Goal: Complete application form

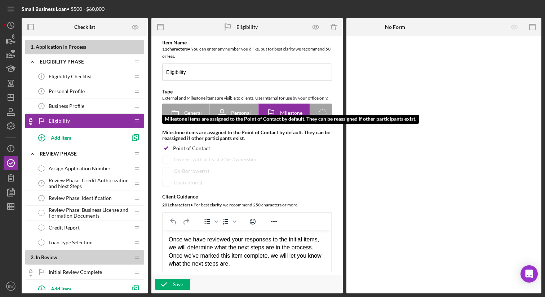
scroll to position [49, 0]
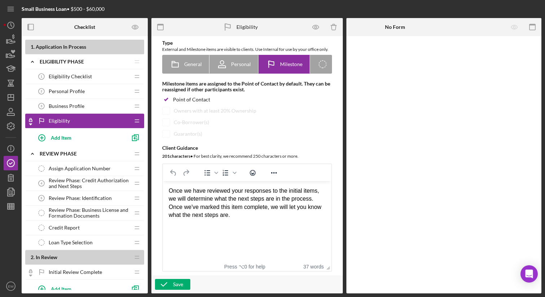
drag, startPoint x: 250, startPoint y: 216, endPoint x: 168, endPoint y: 191, distance: 86.4
click at [168, 190] on html "Once we have reviewed your responses to the initial items, we will determine wh…" at bounding box center [247, 203] width 168 height 44
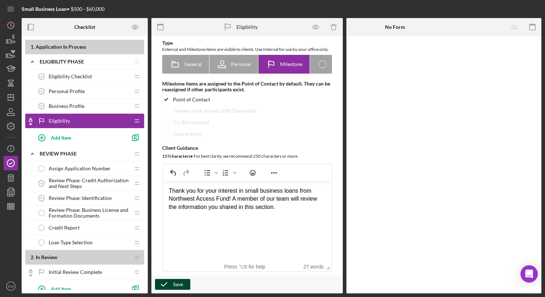
click at [170, 281] on icon "button" at bounding box center [164, 284] width 18 height 18
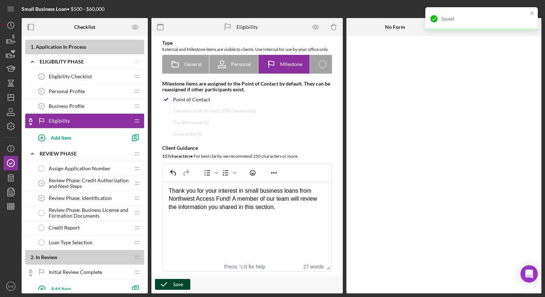
click at [80, 93] on span "Personal Profile" at bounding box center [67, 91] width 36 height 6
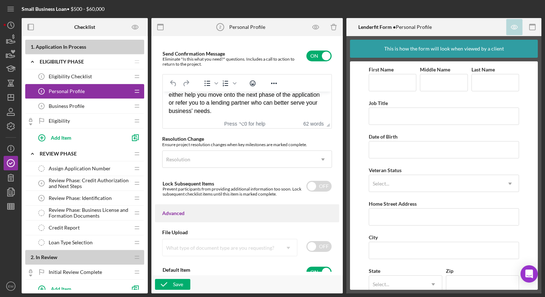
scroll to position [49, 0]
drag, startPoint x: 169, startPoint y: 102, endPoint x: 268, endPoint y: 128, distance: 102.0
click at [268, 119] on html "Thank you for your interest in a small business loan from Northwest Access Fund…" at bounding box center [247, 81] width 168 height 76
copy body "Thank you for your interest in a small business loan from Northwest Access Fund…"
click at [308, 61] on input "checkbox" at bounding box center [318, 55] width 25 height 11
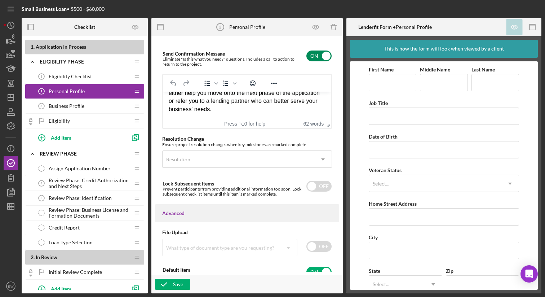
checkbox input "false"
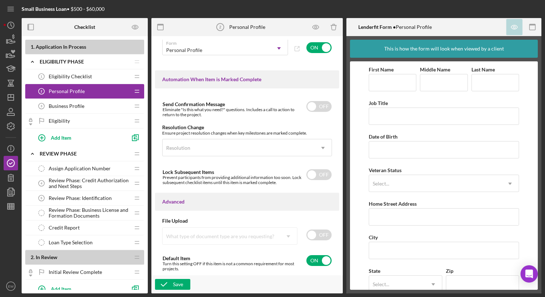
click at [86, 122] on div "Eligibility Eligibility" at bounding box center [81, 120] width 95 height 14
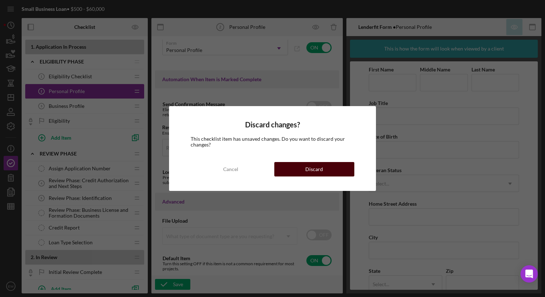
click at [291, 171] on button "Discard" at bounding box center [314, 169] width 80 height 14
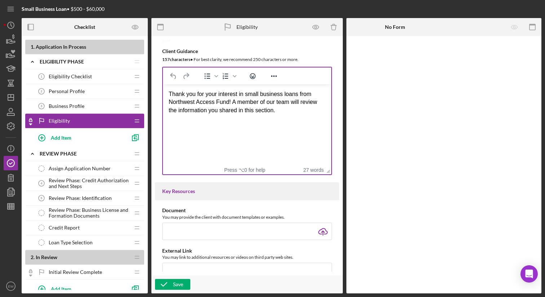
scroll to position [136, 0]
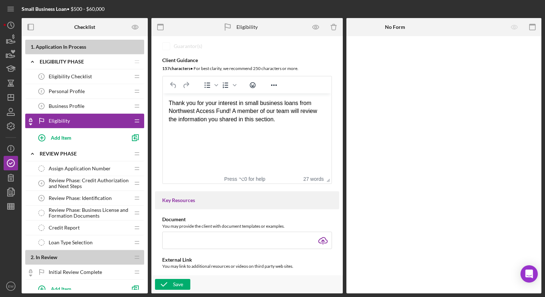
drag, startPoint x: 285, startPoint y: 119, endPoint x: 163, endPoint y: 103, distance: 122.5
click at [163, 103] on html "Thank you for your interest in small business loans from Northwest Access Fund!…" at bounding box center [247, 111] width 168 height 36
paste body "Rich Text Area. Press ALT-0 for help."
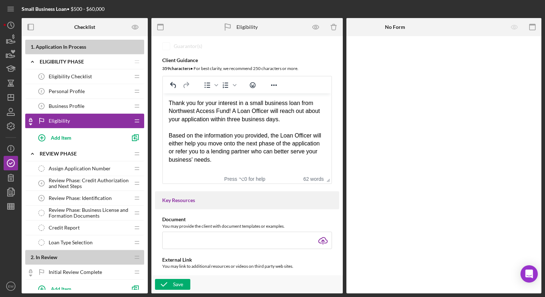
click at [206, 123] on div "Thank you for your interest in a small business loan from Northwest Access Fund…" at bounding box center [247, 111] width 157 height 24
click at [250, 160] on div "Based on the information you provided, the Loan Officer will either help you mo…" at bounding box center [247, 148] width 157 height 32
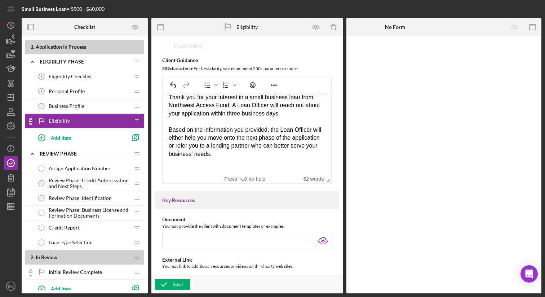
click at [222, 153] on div "Based on the information you provided, the Loan Officer will either help you mo…" at bounding box center [247, 142] width 157 height 32
click at [174, 168] on div "Rich Text Area. Press ALT-0 for help." at bounding box center [247, 170] width 157 height 8
drag, startPoint x: 243, startPoint y: 170, endPoint x: 165, endPoint y: 168, distance: 77.9
click at [165, 168] on html "Thank you for your interest in a small business loan from Northwest Access Fund…" at bounding box center [247, 134] width 168 height 92
click at [304, 170] on div "If you are moving on to next Phase of the application" at bounding box center [247, 170] width 157 height 8
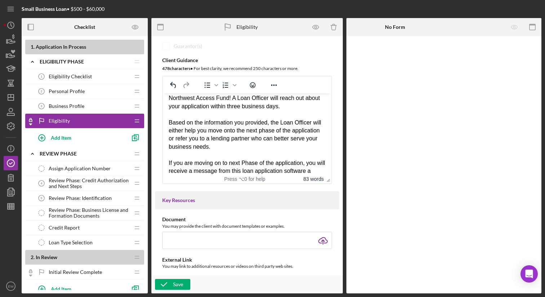
scroll to position [21, 0]
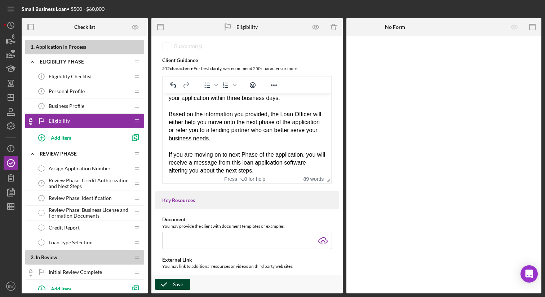
click at [180, 285] on div "Save" at bounding box center [178, 284] width 10 height 11
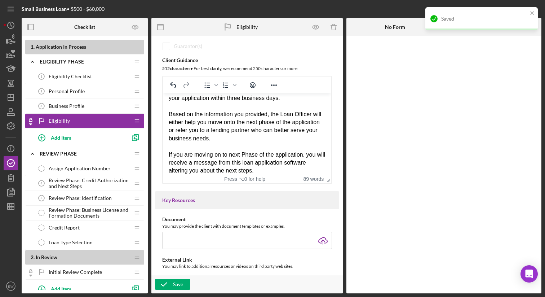
click at [92, 72] on div "Eligibility Checklist 1 Eligibility Checklist" at bounding box center [81, 76] width 95 height 14
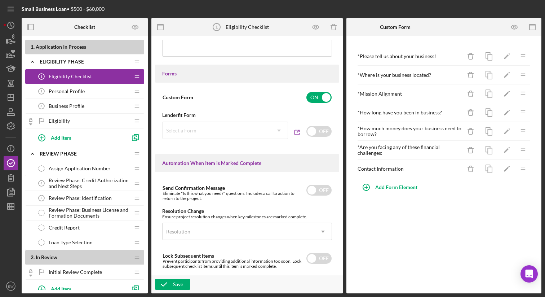
scroll to position [369, 0]
click at [74, 93] on span "Personal Profile" at bounding box center [67, 91] width 36 height 6
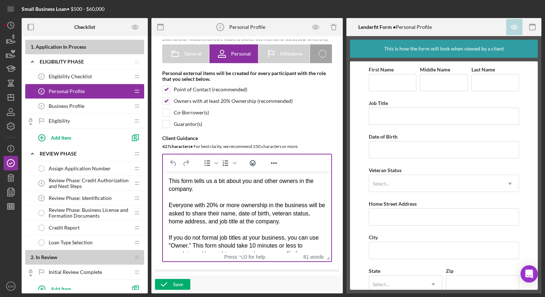
scroll to position [19, 0]
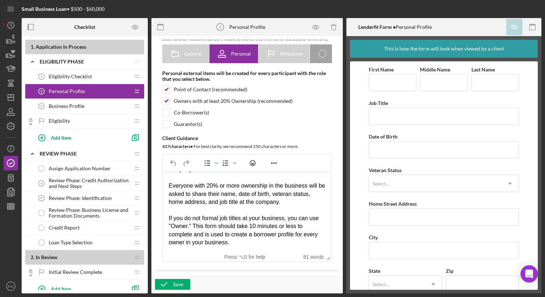
click at [89, 107] on div "Business Profile 3 Business Profile" at bounding box center [81, 106] width 95 height 14
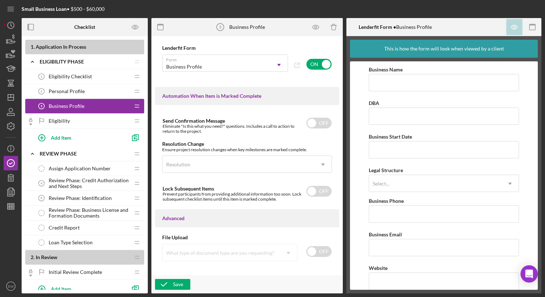
scroll to position [461, 0]
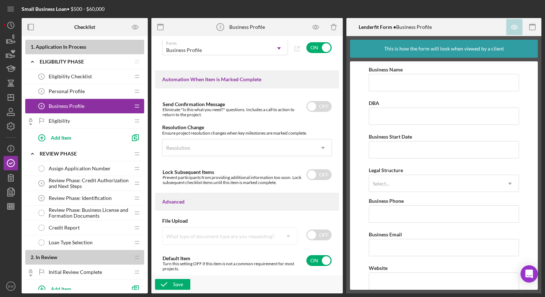
click at [97, 126] on div "Eligibility Eligibility" at bounding box center [81, 120] width 95 height 14
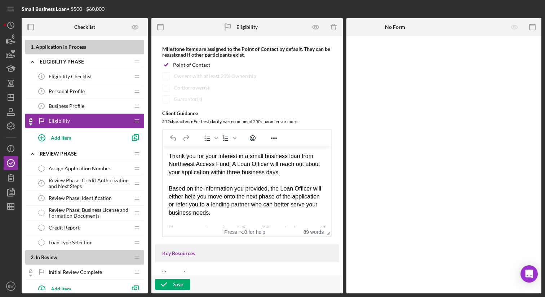
scroll to position [90, 0]
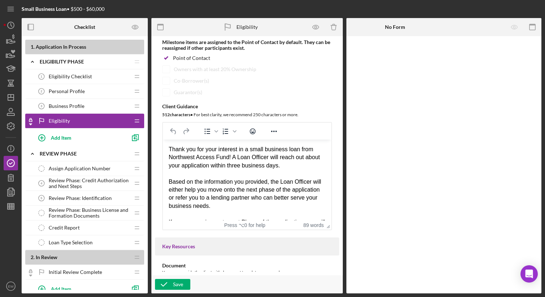
click at [95, 178] on span "Review Phase: Credit Authorization and Next Steps" at bounding box center [89, 183] width 81 height 12
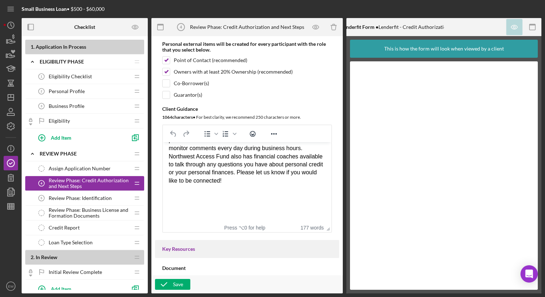
scroll to position [189, 0]
click at [89, 197] on span "Review Phase: Identification" at bounding box center [80, 198] width 63 height 6
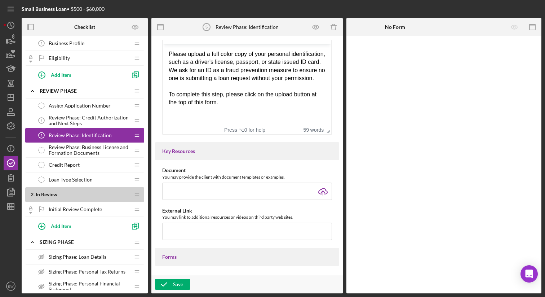
scroll to position [65, 0]
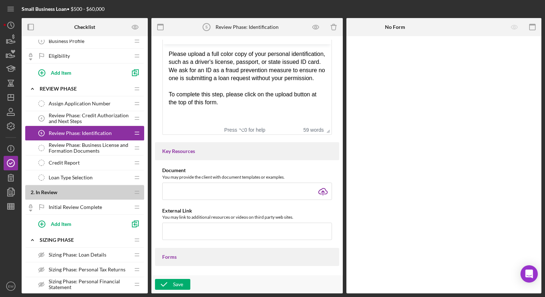
click at [107, 208] on div "Initial Review Complete Initial Review Complete" at bounding box center [81, 207] width 95 height 14
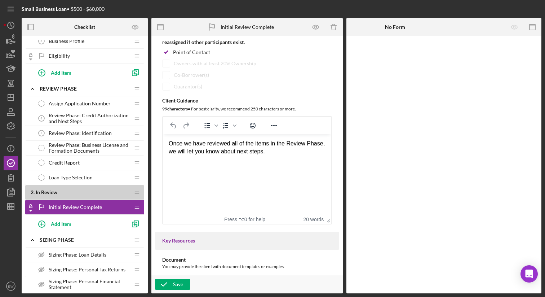
scroll to position [97, 0]
drag, startPoint x: 291, startPoint y: 149, endPoint x: 157, endPoint y: 146, distance: 133.7
click at [163, 146] on html "Once we have reviewed all of the items in the Review Phase, we will let you kno…" at bounding box center [247, 147] width 168 height 28
drag, startPoint x: 308, startPoint y: 141, endPoint x: 160, endPoint y: 141, distance: 147.7
click at [163, 141] on html "Once we have reviewed all of the items in the Review" at bounding box center [247, 142] width 168 height 19
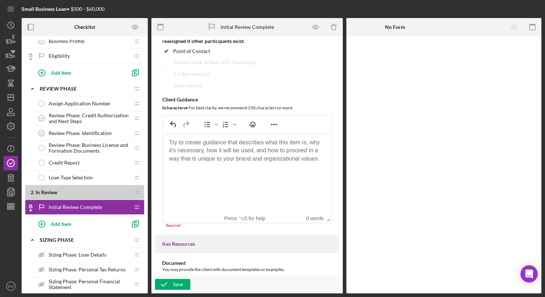
click at [84, 116] on span "Review Phase: Credit Authorization and Next Steps" at bounding box center [89, 118] width 81 height 12
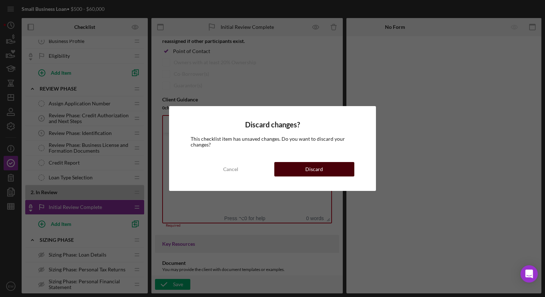
click at [296, 173] on button "Discard" at bounding box center [314, 169] width 80 height 14
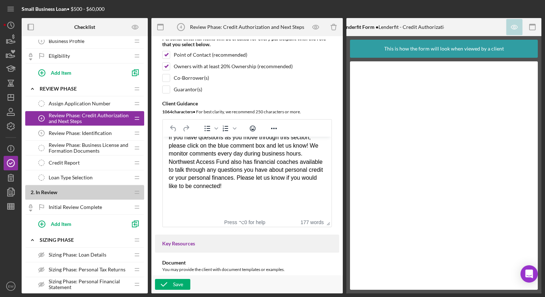
scroll to position [189, 0]
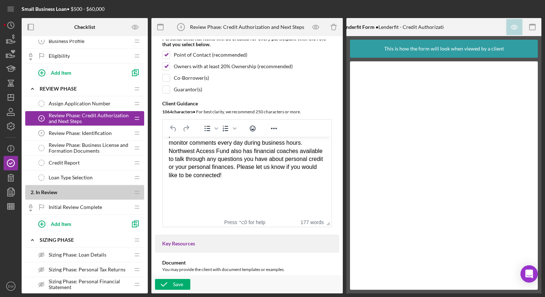
click at [101, 132] on span "Review Phase: Identification" at bounding box center [80, 133] width 63 height 6
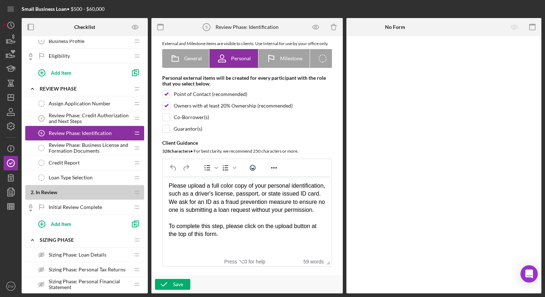
scroll to position [59, 0]
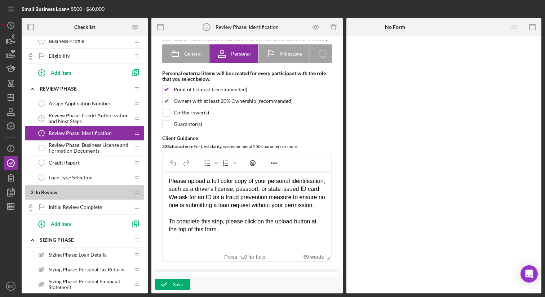
click at [97, 119] on span "Review Phase: Credit Authorization and Next Steps" at bounding box center [89, 118] width 81 height 12
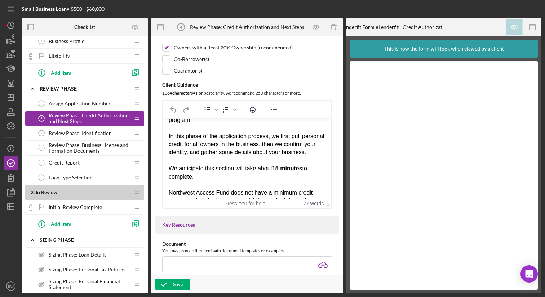
scroll to position [28, 0]
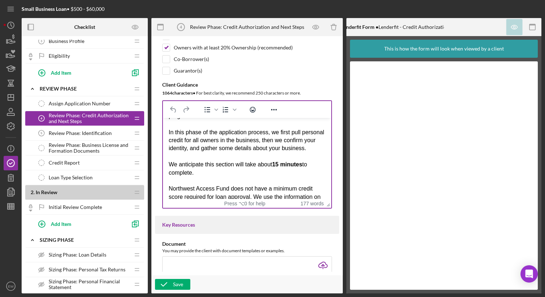
click at [281, 167] on strong "15 minutes" at bounding box center [287, 164] width 30 height 6
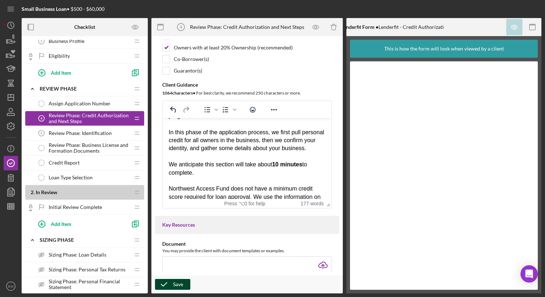
click at [170, 283] on icon "button" at bounding box center [164, 284] width 18 height 18
click at [99, 209] on span "Initial Review Complete" at bounding box center [75, 207] width 53 height 6
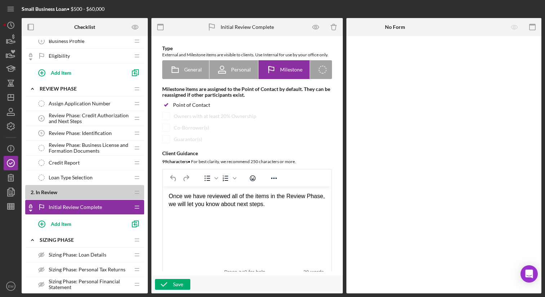
scroll to position [72, 0]
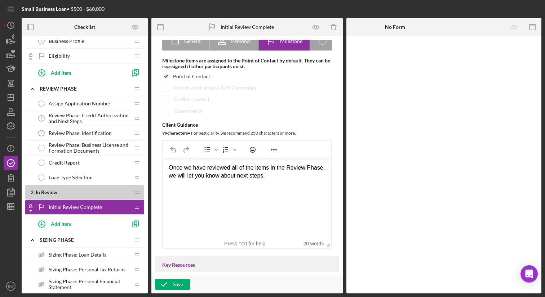
drag, startPoint x: 290, startPoint y: 176, endPoint x: 135, endPoint y: 164, distance: 155.1
click at [163, 164] on html "Once we have reviewed all of the items in the Review Phase, we will let you kno…" at bounding box center [247, 172] width 168 height 28
drag, startPoint x: 222, startPoint y: 176, endPoint x: 306, endPoint y: 181, distance: 84.5
click at [306, 181] on html "Thank you for providing your ID and the Credit Authorization form. Once this in…" at bounding box center [247, 172] width 168 height 28
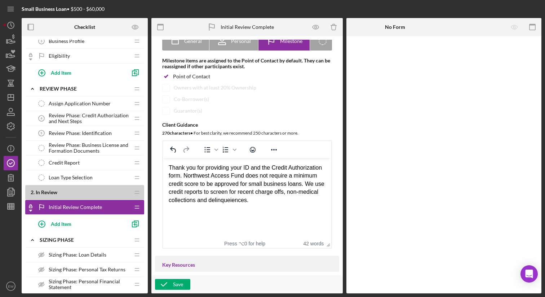
click at [298, 199] on div "Thank you for providing your ID and the Credit Authorization form. Northwest Ac…" at bounding box center [247, 184] width 157 height 40
click at [316, 198] on div "Thank you for providing your ID and the Credit Authorization form. Northwest Ac…" at bounding box center [247, 184] width 157 height 40
drag, startPoint x: 316, startPoint y: 198, endPoint x: 299, endPoint y: 200, distance: 17.0
click at [299, 200] on div "Thank you for providing your ID and the Credit Authorization form. Northwest Ac…" at bounding box center [247, 184] width 157 height 40
click at [262, 168] on div "Thank you for providing your ID and the Credit Authorization form. Northwest Ac…" at bounding box center [247, 184] width 157 height 40
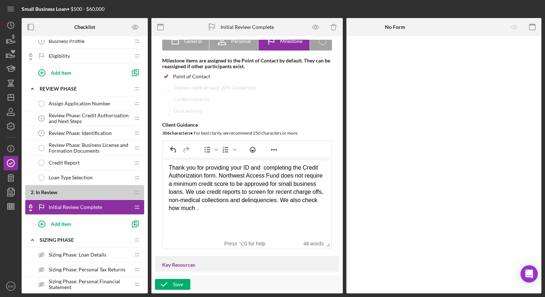
click at [221, 174] on div "Thank you for providing your ID and completing the Credit Authorization form. N…" at bounding box center [247, 188] width 157 height 48
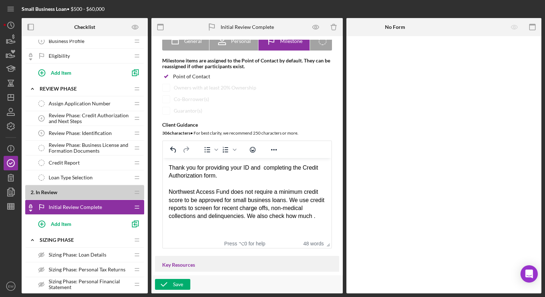
click at [195, 220] on div "Northwest Access Fund does not require a minimum credit score to be approved fo…" at bounding box center [247, 204] width 157 height 32
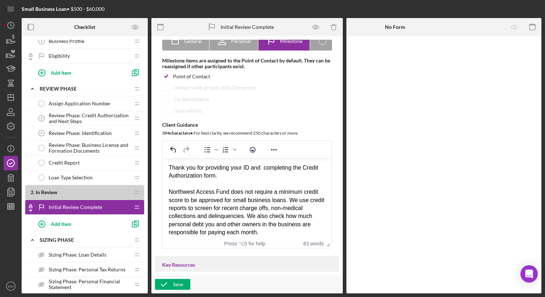
click at [292, 201] on div "Northwest Access Fund does not require a minimum credit score to be approved fo…" at bounding box center [247, 212] width 157 height 48
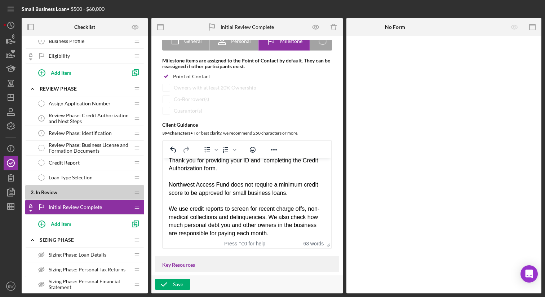
scroll to position [12, 0]
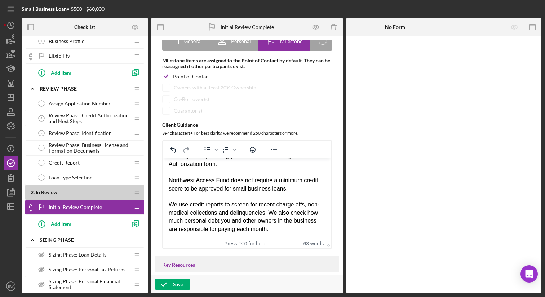
click at [303, 228] on div "We use credit reports to screen for recent charge offs, non-medical collections…" at bounding box center [247, 216] width 157 height 32
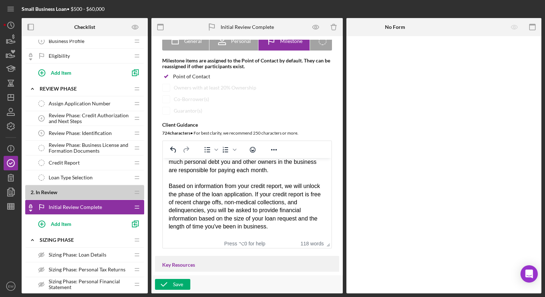
scroll to position [78, 0]
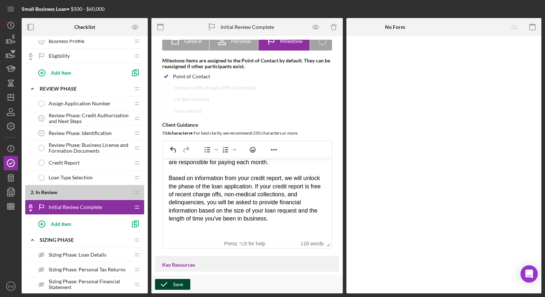
click at [166, 284] on icon "button" at bounding box center [164, 284] width 18 height 18
